Goal: Check status

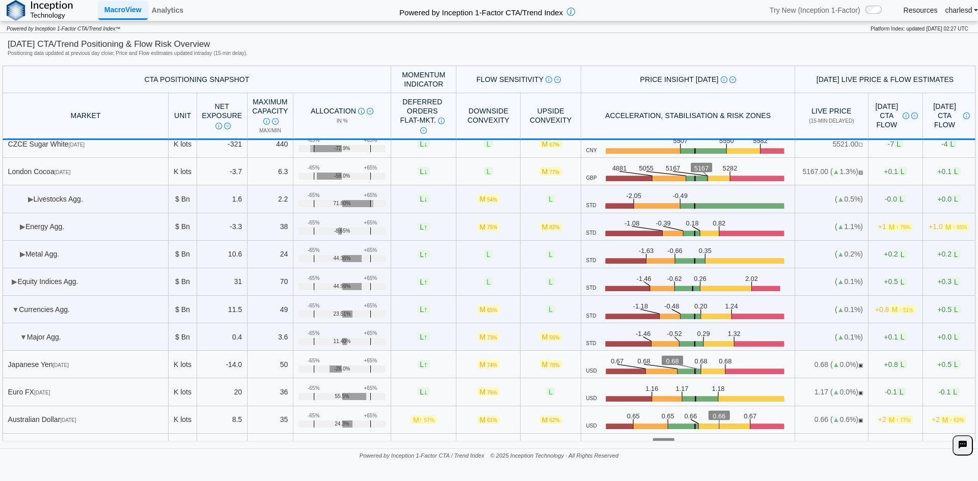
scroll to position [821, 0]
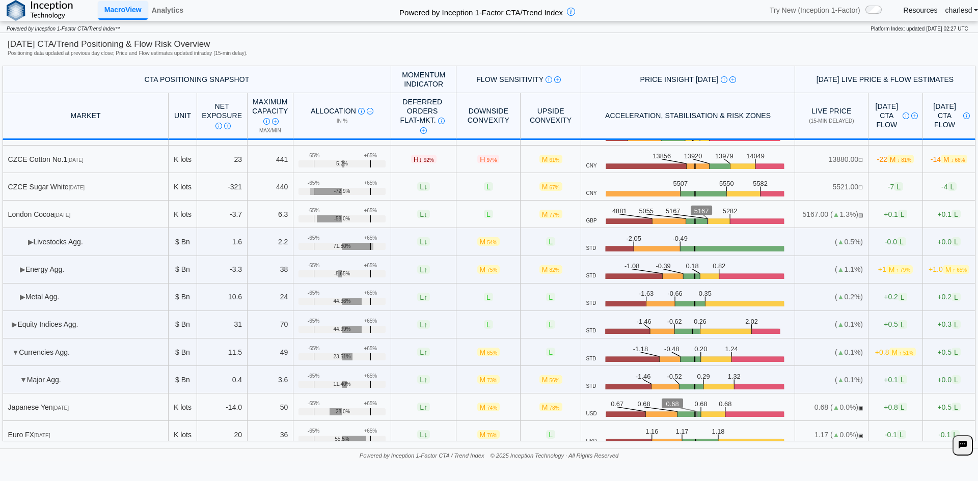
click at [26, 297] on td "▶ Metal Agg." at bounding box center [86, 297] width 166 height 27
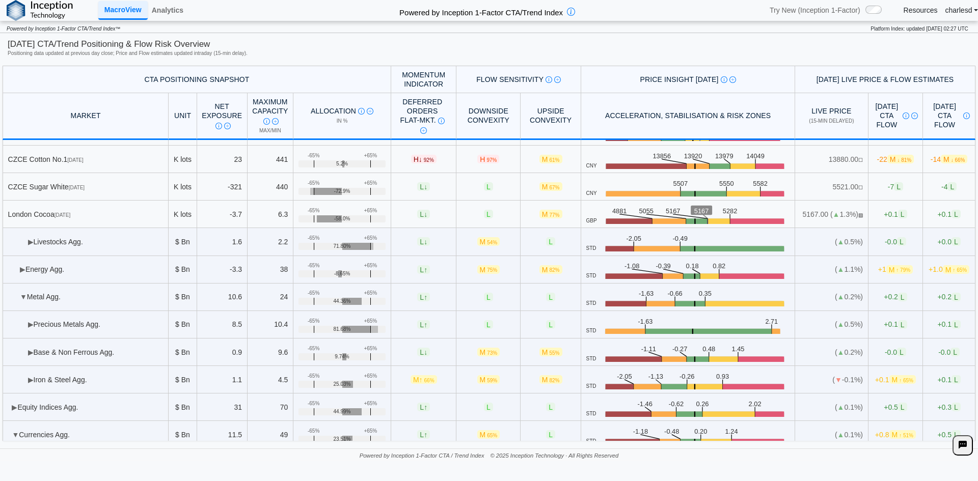
click at [22, 275] on td "▶ Energy Agg." at bounding box center [86, 269] width 166 height 27
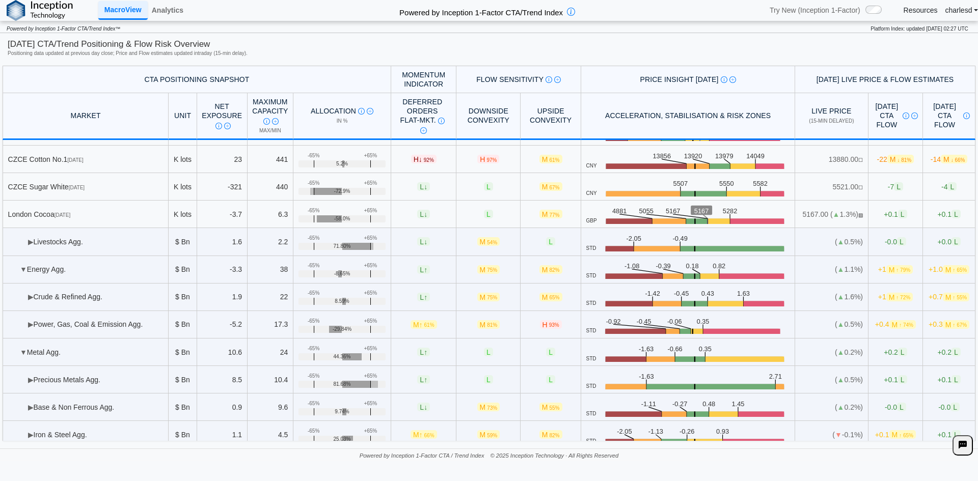
click at [29, 301] on span "▶" at bounding box center [31, 297] width 6 height 8
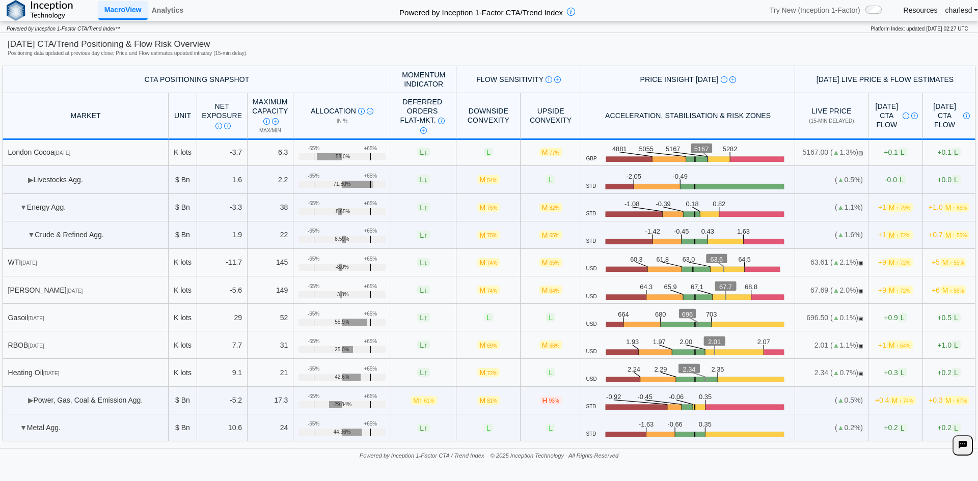
scroll to position [1025, 0]
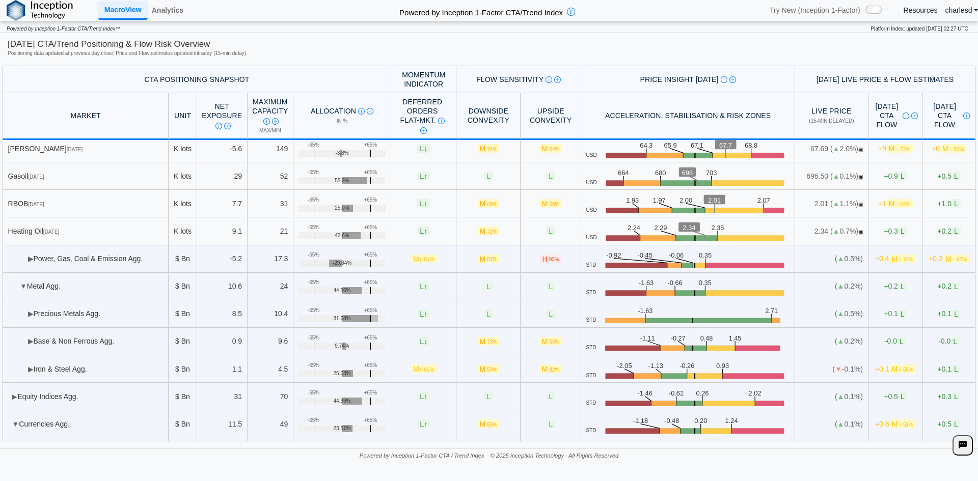
click at [31, 260] on span "▶" at bounding box center [31, 259] width 6 height 8
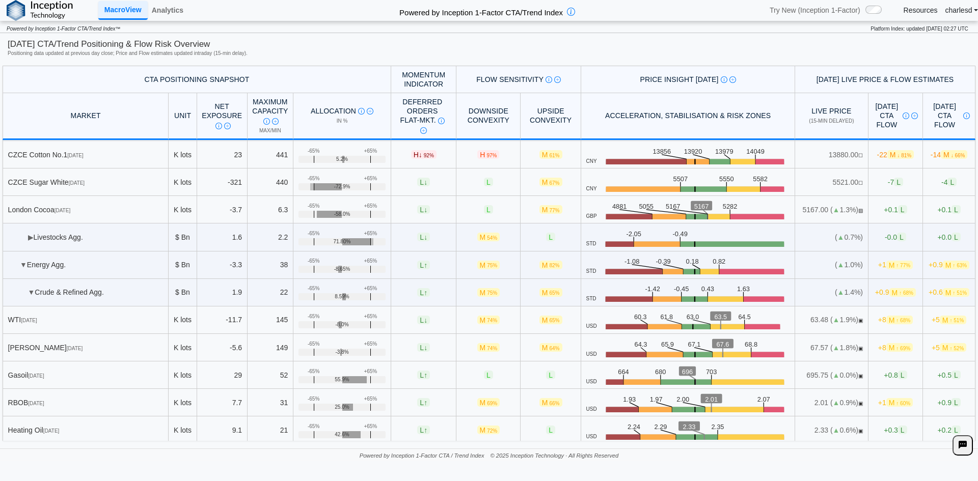
scroll to position [821, 0]
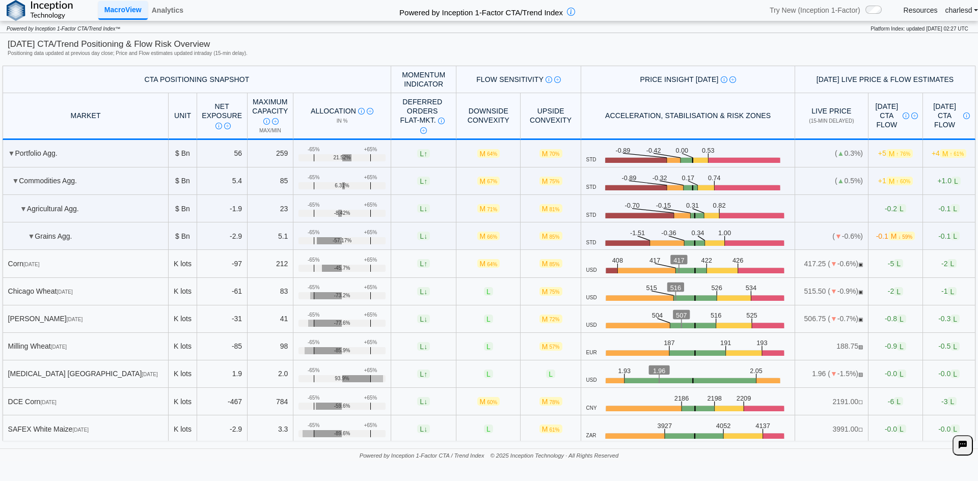
drag, startPoint x: 300, startPoint y: 260, endPoint x: 373, endPoint y: 262, distance: 72.3
click at [373, 262] on td "+65% -65% -45.7%" at bounding box center [342, 263] width 98 height 27
click at [364, 259] on div "+65%" at bounding box center [370, 260] width 13 height 6
